Goal: Navigation & Orientation: Find specific page/section

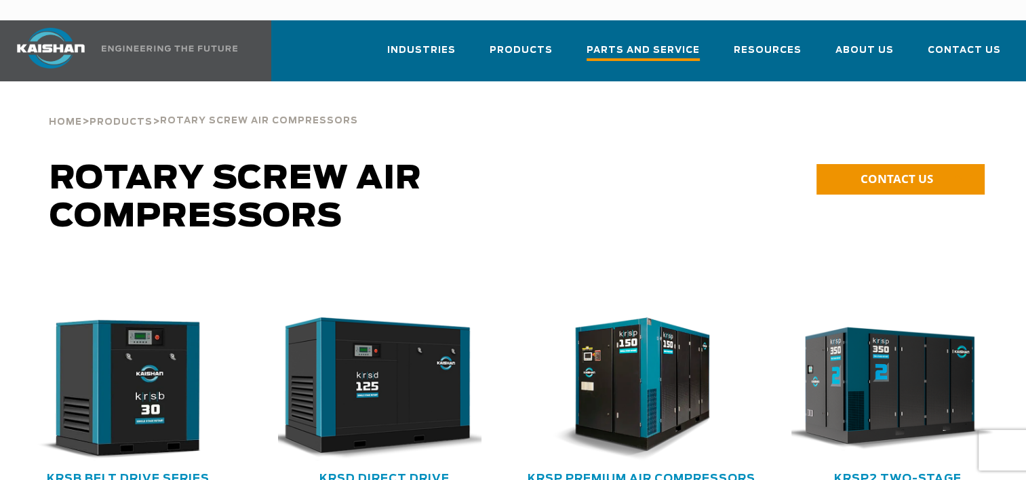
click at [661, 43] on span "Parts and Service" at bounding box center [642, 52] width 113 height 18
